Goal: Check status: Check status

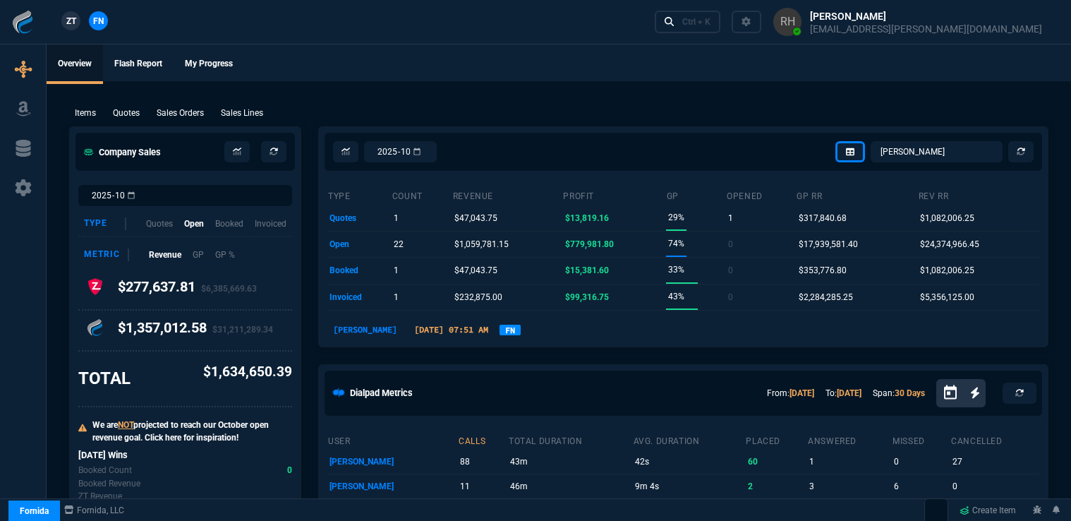
select select "16: [PERSON_NAME]"
click at [710, 21] on div "Ctrl + K" at bounding box center [696, 21] width 28 height 11
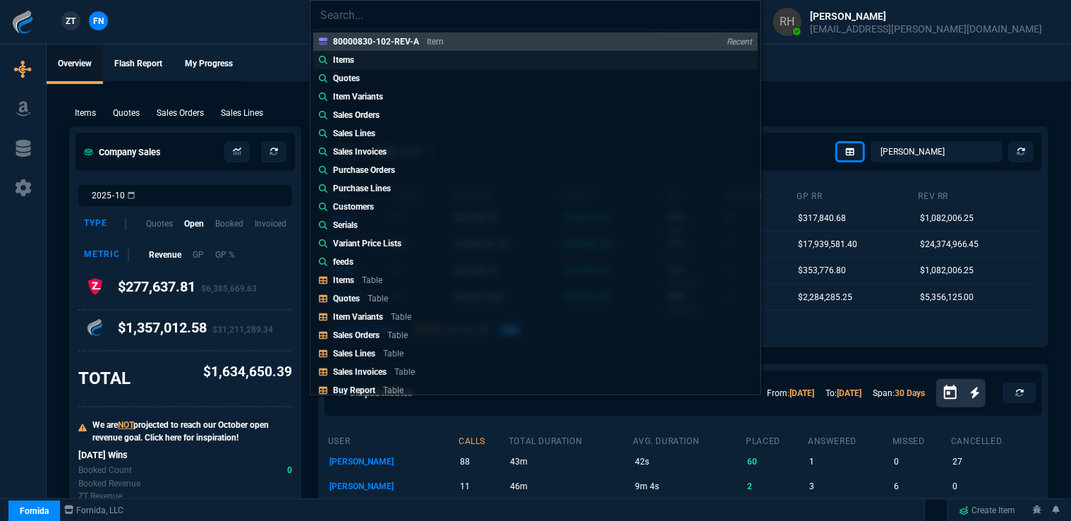
click at [350, 56] on p "Items" at bounding box center [343, 60] width 21 height 13
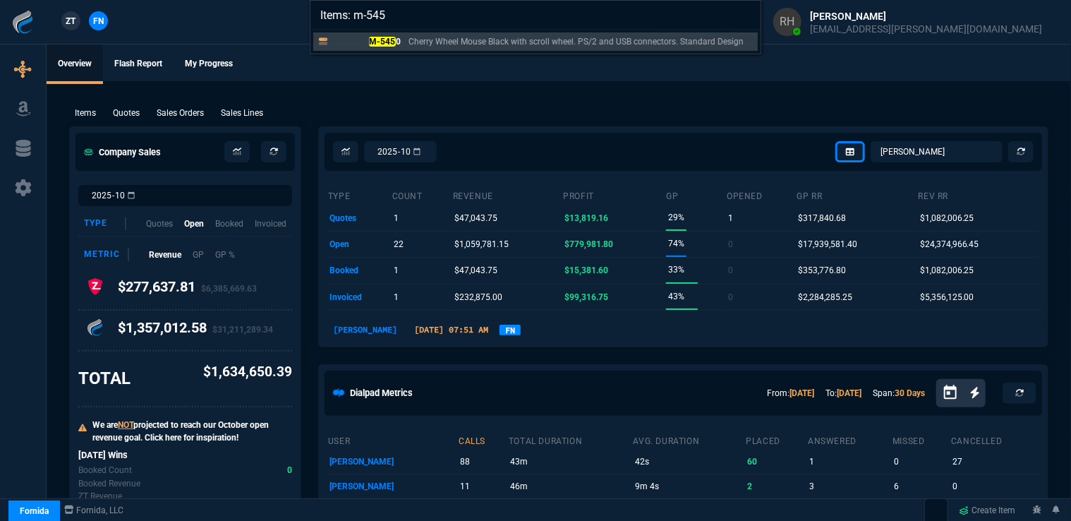
type input "Items: m-5450"
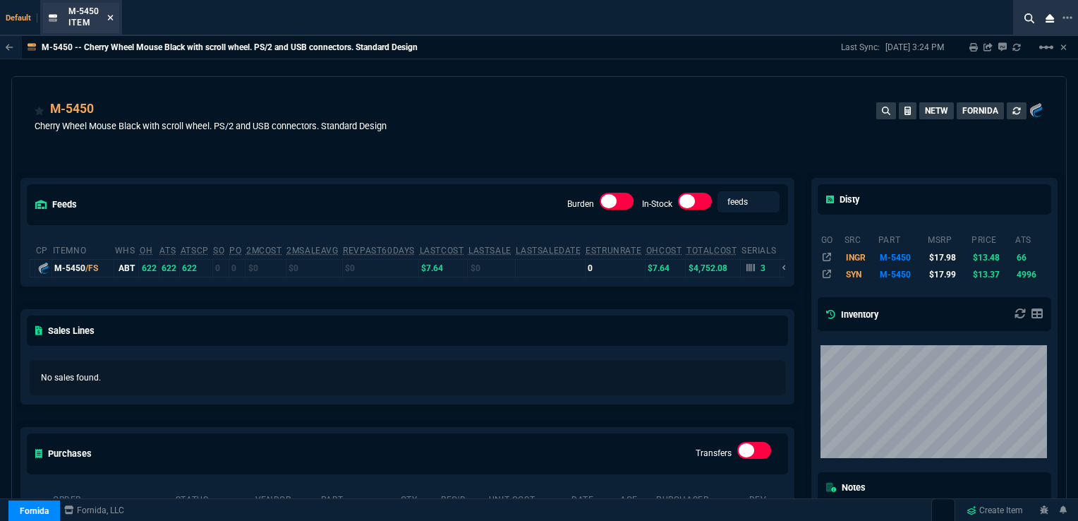
click at [111, 18] on icon at bounding box center [110, 17] width 6 height 8
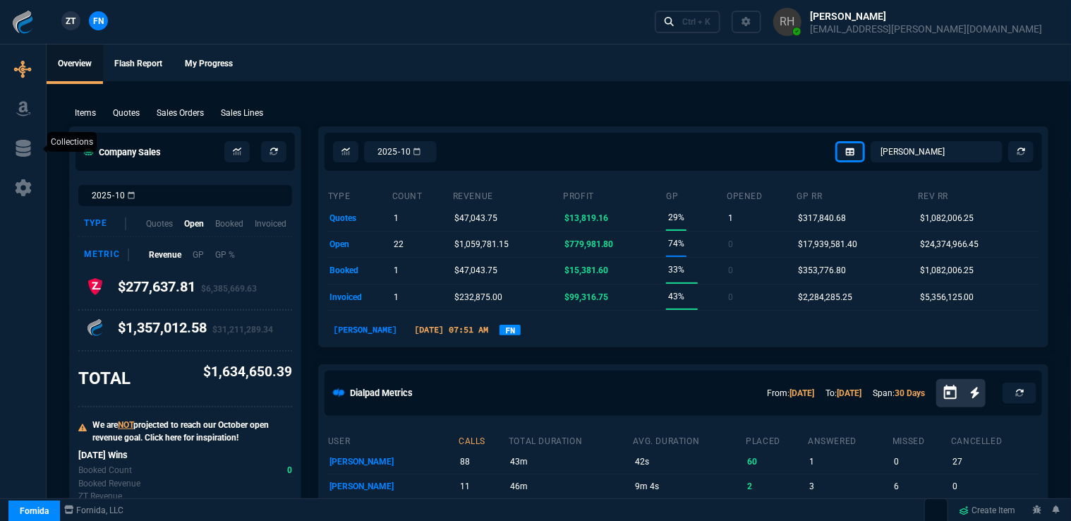
click at [25, 146] on icon at bounding box center [23, 148] width 15 height 17
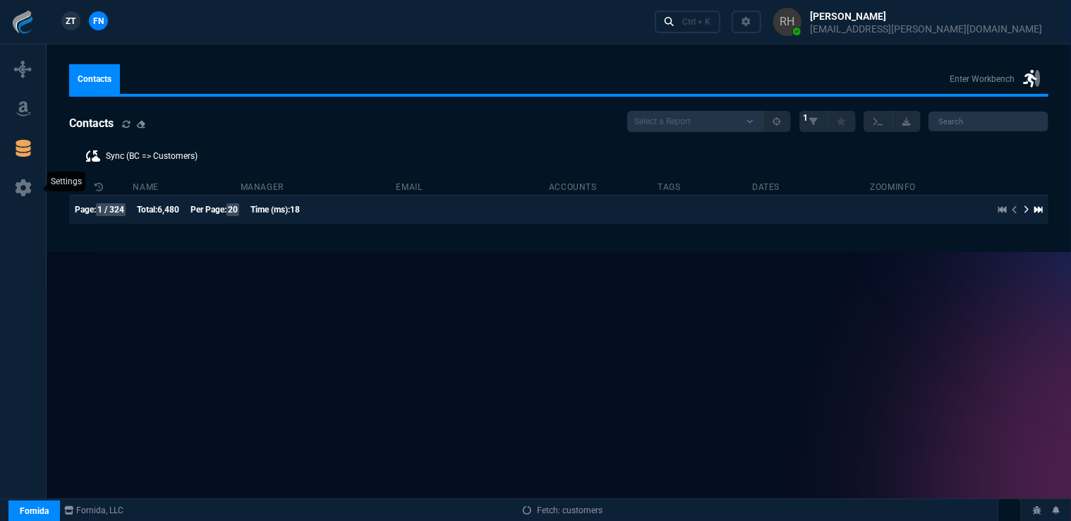
click at [18, 185] on icon at bounding box center [23, 187] width 16 height 17
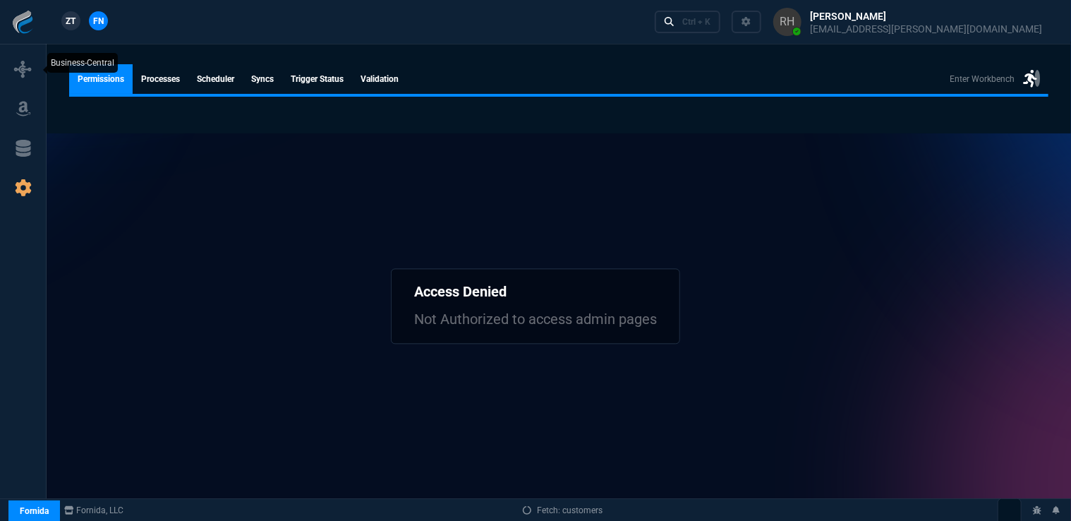
click at [30, 68] on icon at bounding box center [23, 69] width 17 height 17
select select "16: [PERSON_NAME]"
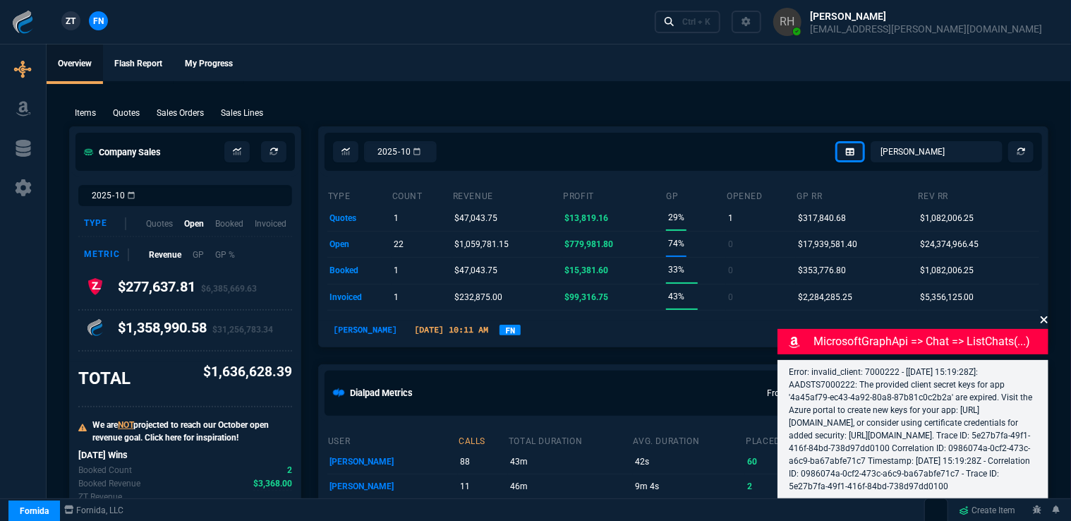
click at [1045, 314] on icon at bounding box center [1044, 319] width 8 height 11
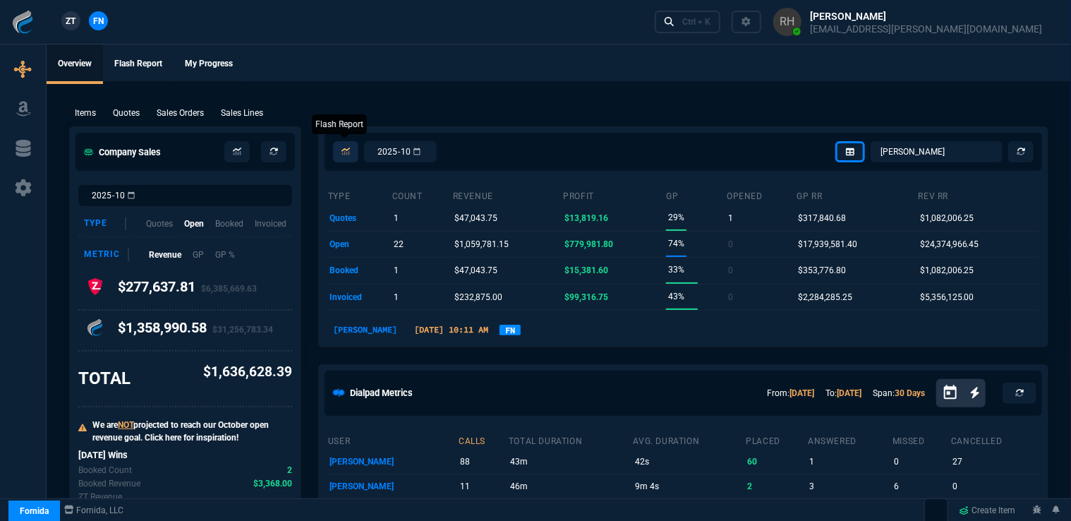
click at [341, 152] on icon at bounding box center [345, 151] width 8 height 8
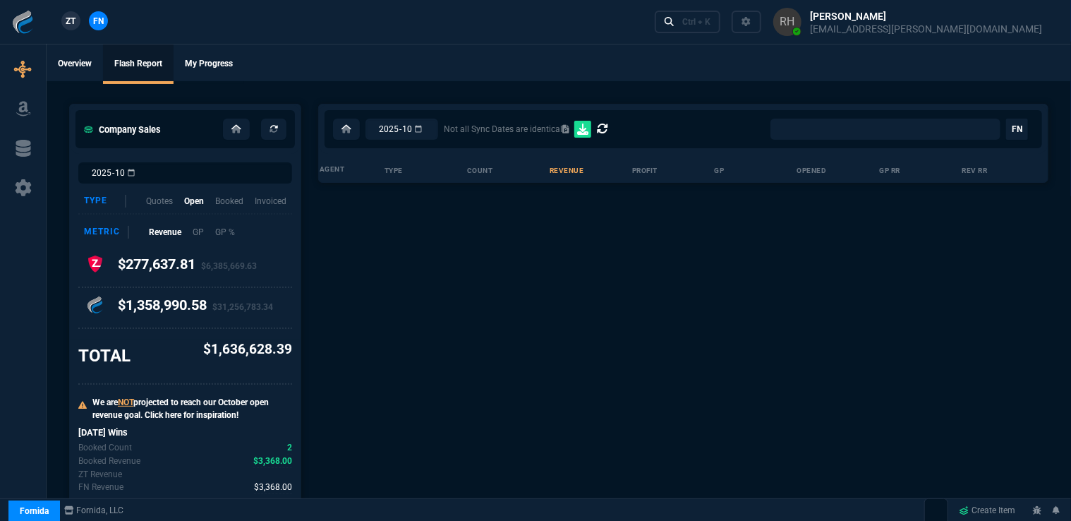
select select "0:"
click at [76, 61] on link "Overview" at bounding box center [75, 64] width 56 height 40
select select "16: [PERSON_NAME]"
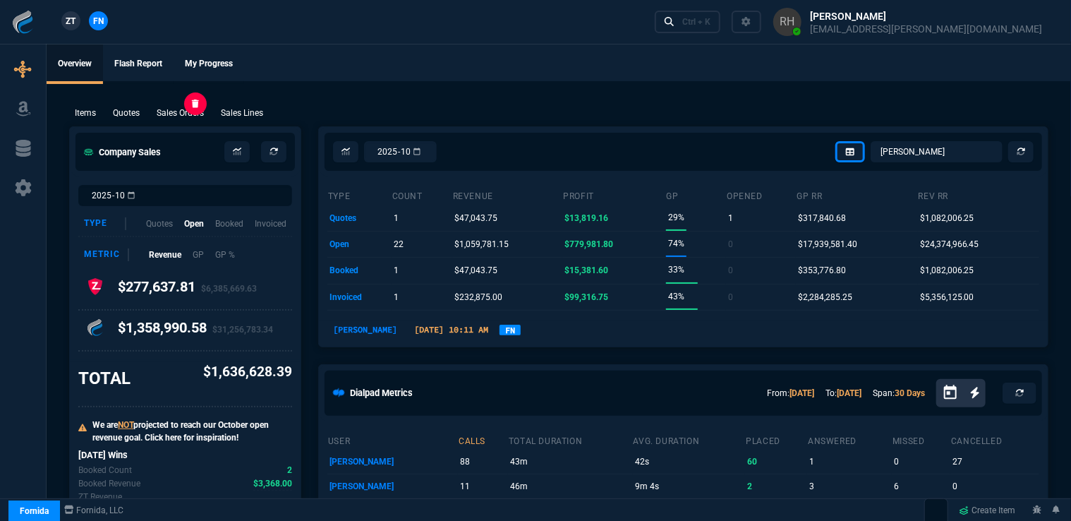
click at [189, 114] on p "Sales Orders" at bounding box center [180, 113] width 47 height 13
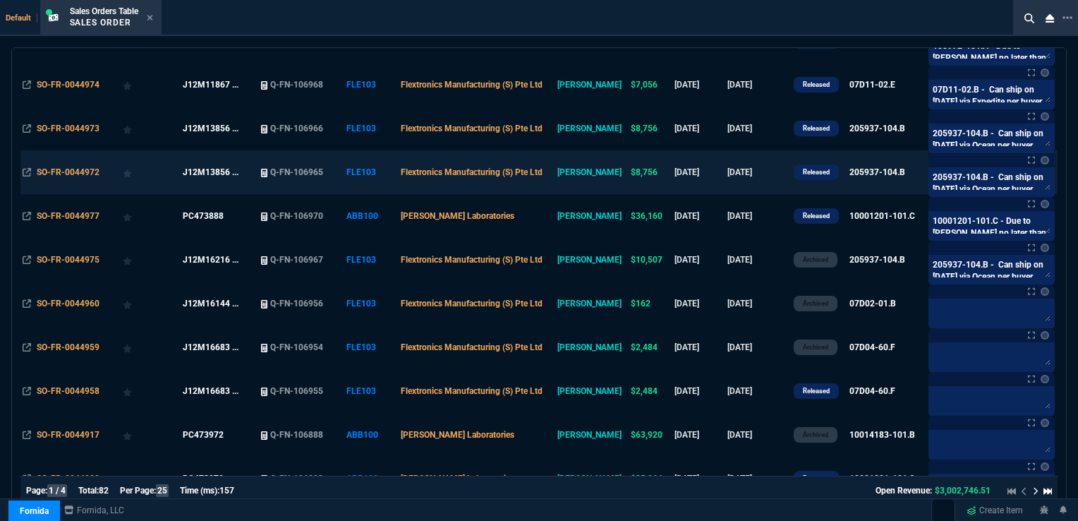
scroll to position [494, 0]
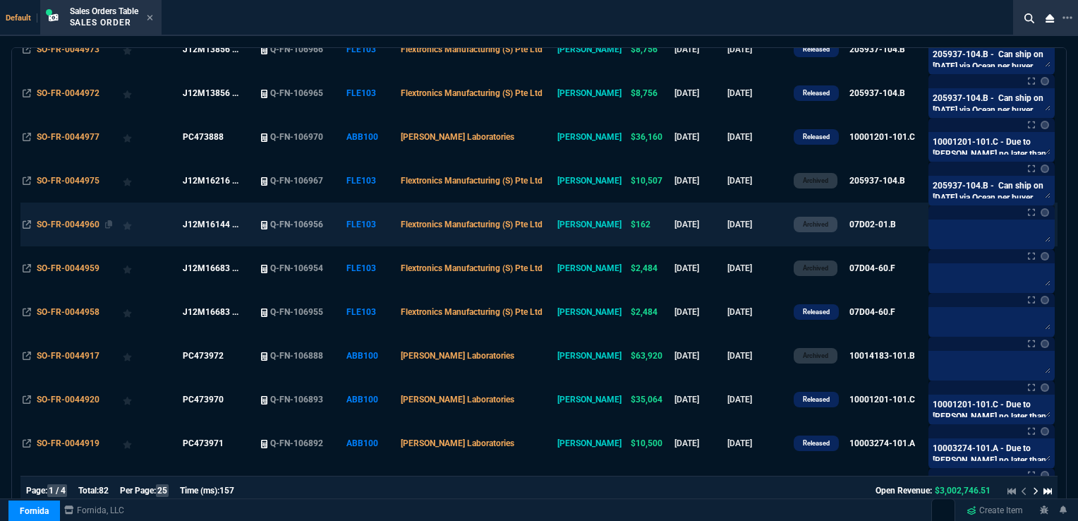
click at [71, 226] on span "SO-FR-0044960" at bounding box center [68, 224] width 63 height 10
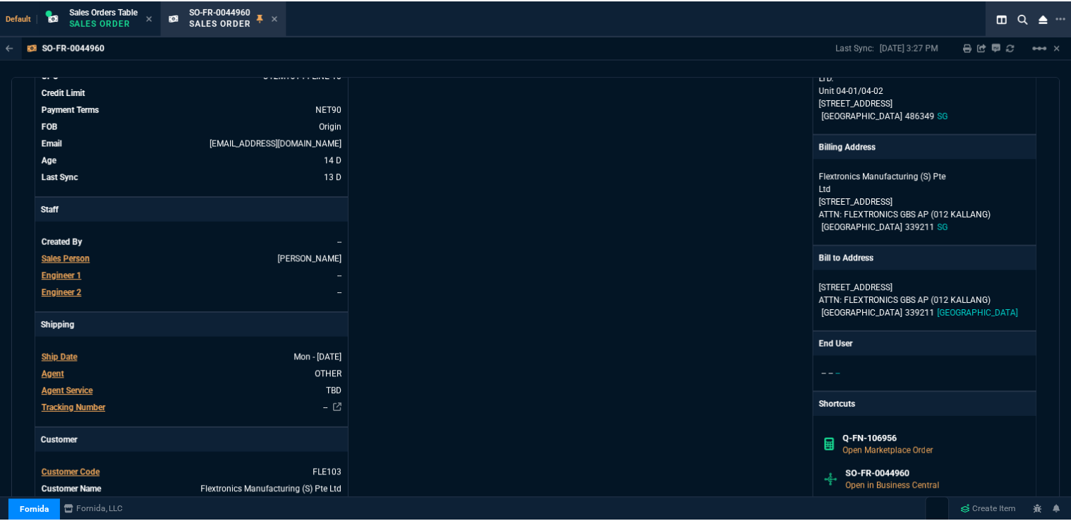
scroll to position [0, 0]
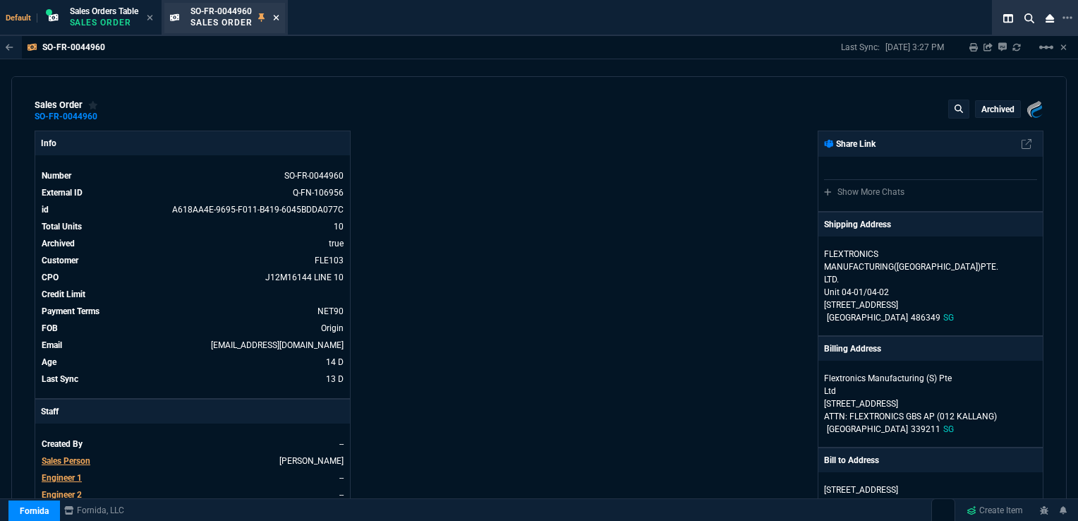
click at [275, 20] on icon at bounding box center [276, 17] width 6 height 8
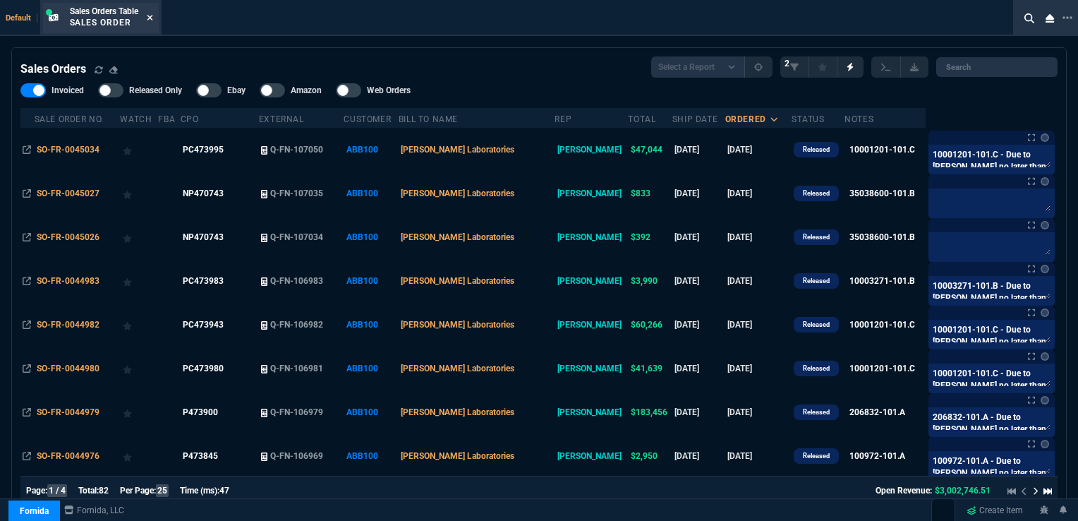
click at [152, 17] on icon at bounding box center [150, 18] width 6 height 6
